Goal: Find specific page/section

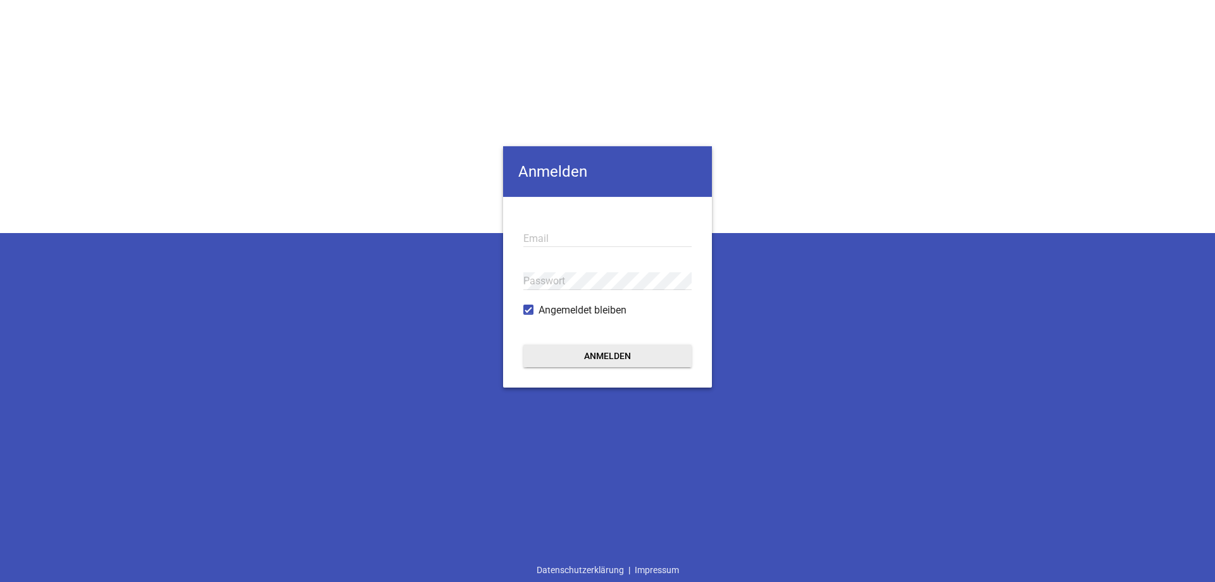
type input "[EMAIL_ADDRESS][DOMAIN_NAME]"
click at [635, 354] on button "Anmelden" at bounding box center [607, 355] width 168 height 23
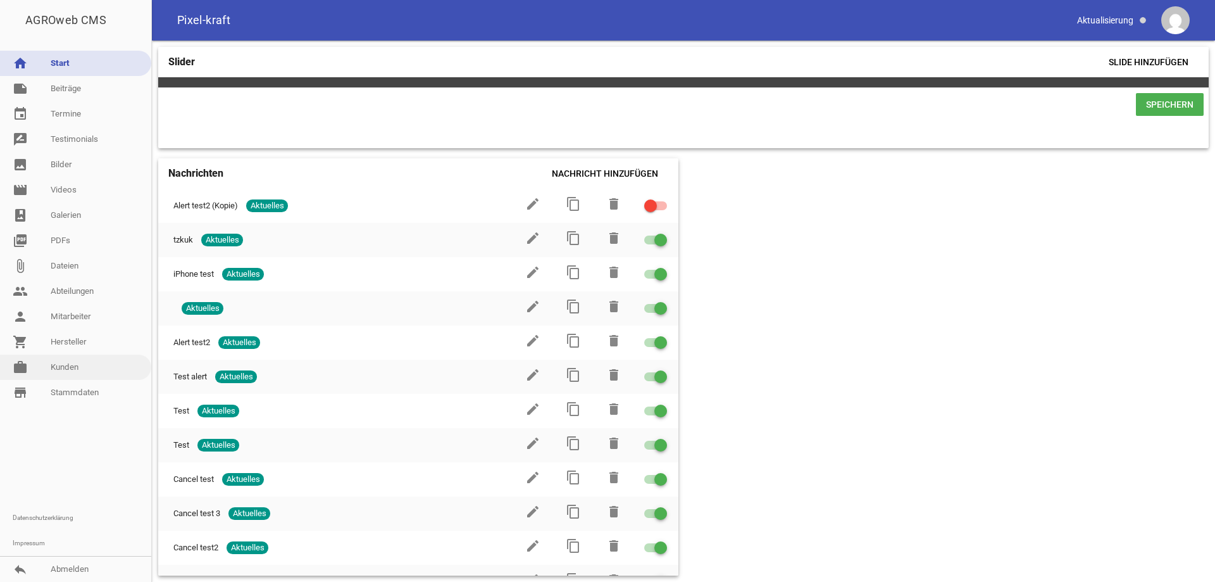
click at [73, 370] on link "work [PERSON_NAME]" at bounding box center [75, 366] width 151 height 25
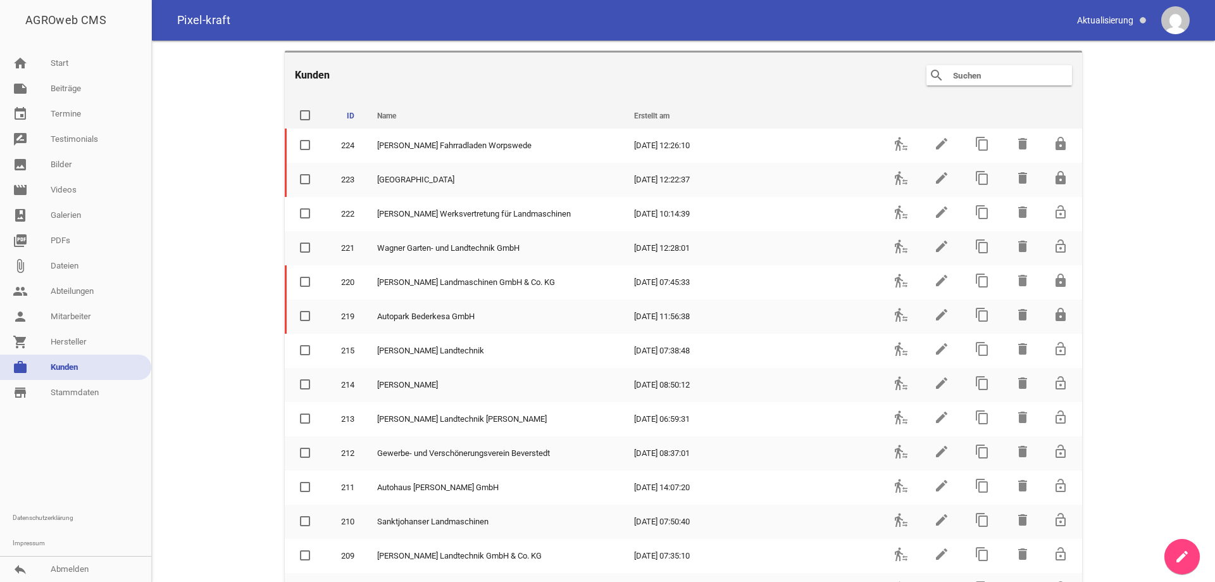
click at [980, 74] on input "text" at bounding box center [1002, 75] width 101 height 15
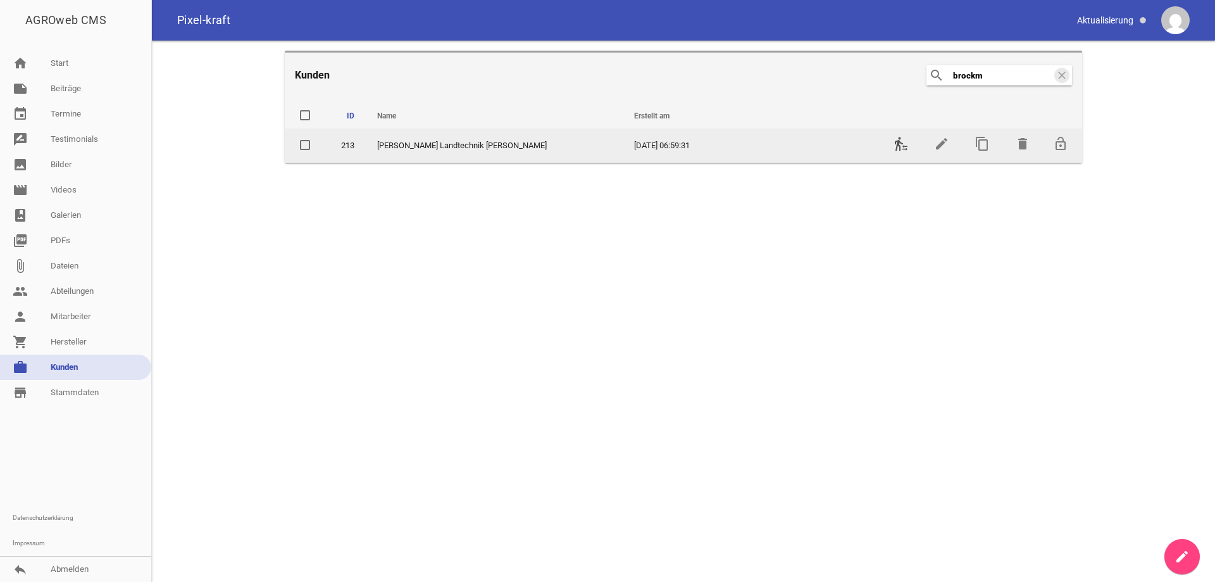
type input "brockm"
click at [898, 139] on icon "transfer_within_a_station" at bounding box center [901, 143] width 15 height 15
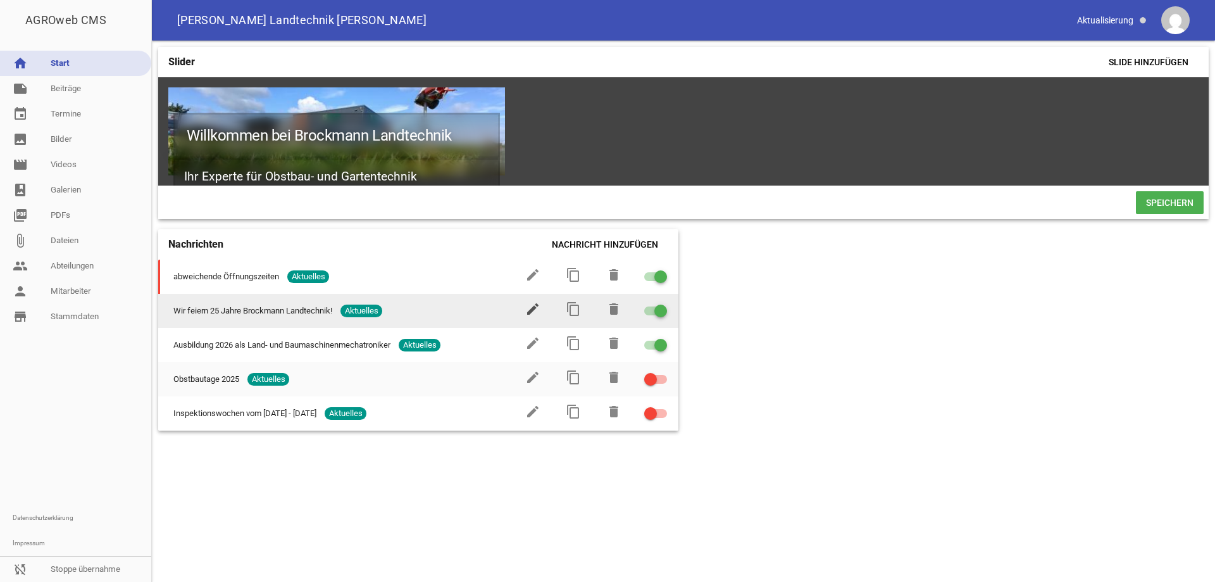
click at [529, 315] on icon "edit" at bounding box center [532, 308] width 15 height 15
